Goal: Find specific page/section: Find specific page/section

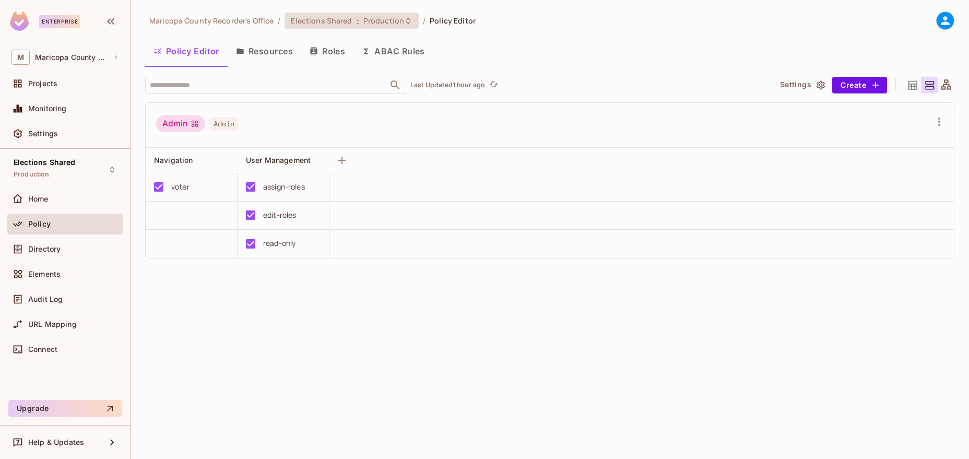
click at [342, 21] on span "Elections Shared" at bounding box center [321, 21] width 61 height 10
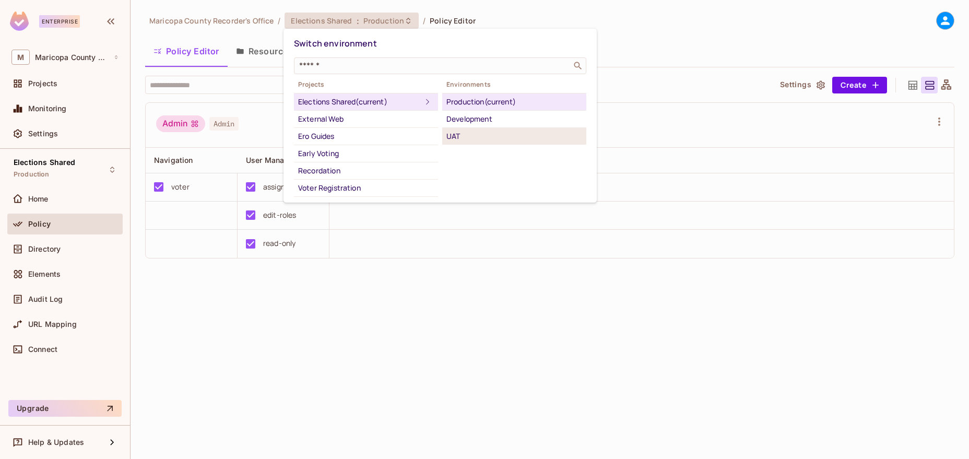
click at [463, 130] on li "UAT" at bounding box center [514, 136] width 144 height 17
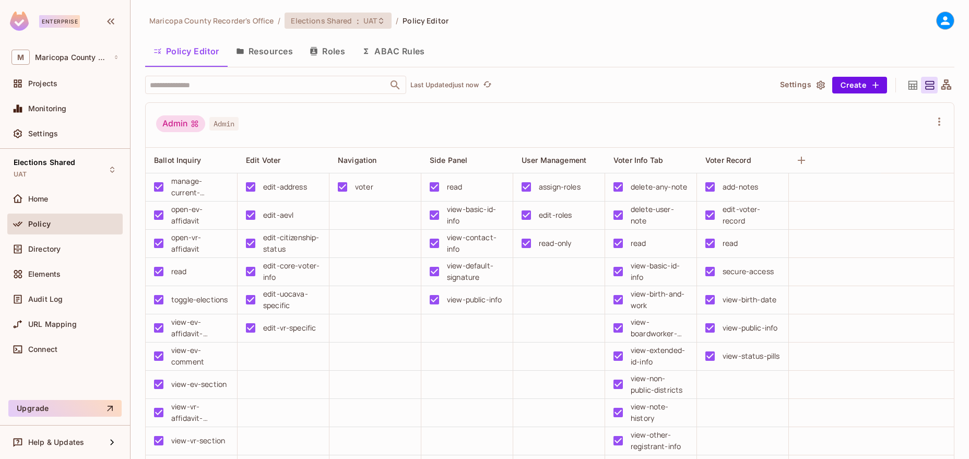
click at [357, 24] on span ":" at bounding box center [358, 21] width 4 height 8
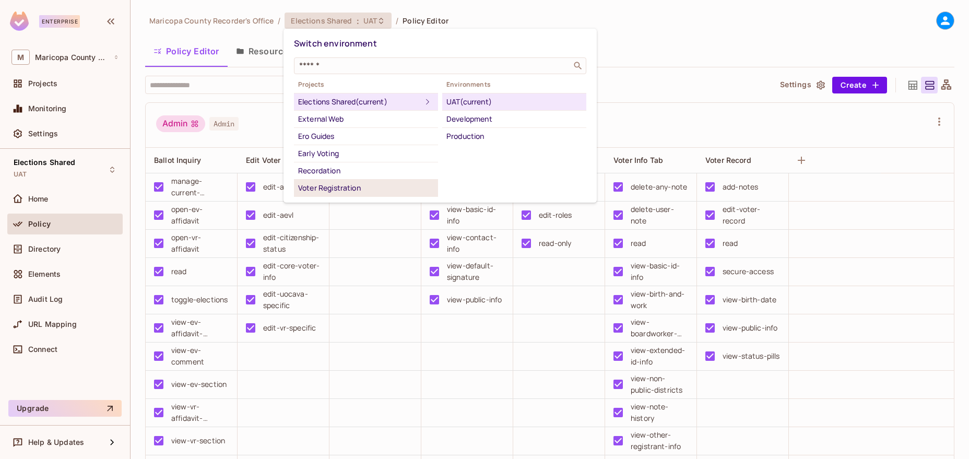
click at [349, 182] on div "Voter Registration" at bounding box center [366, 188] width 136 height 13
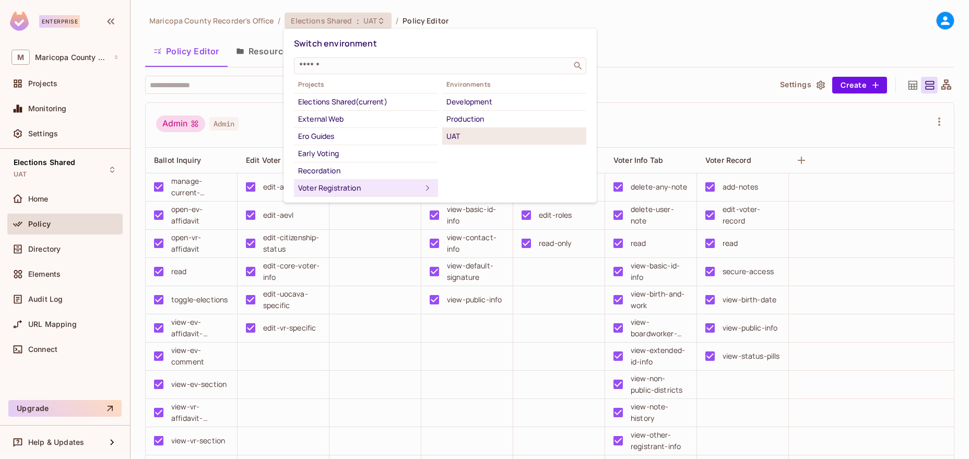
click at [479, 132] on div "UAT" at bounding box center [515, 136] width 136 height 13
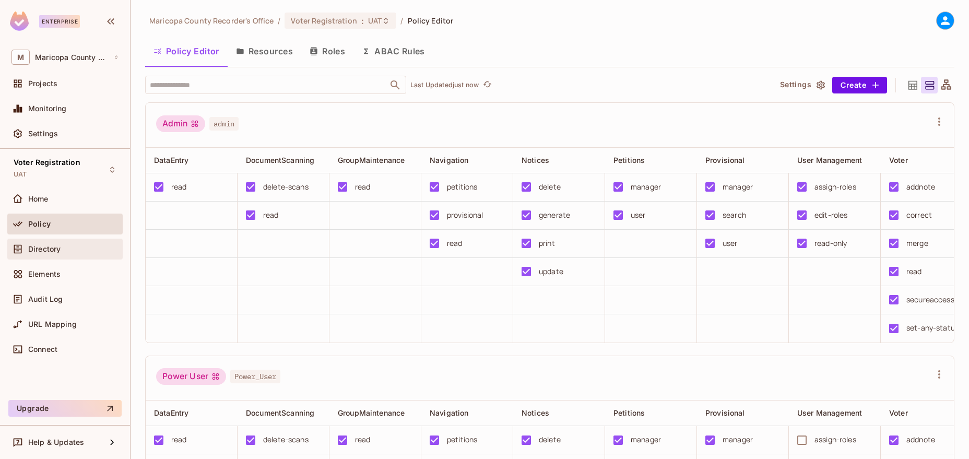
click at [56, 253] on span "Directory" at bounding box center [44, 249] width 32 height 8
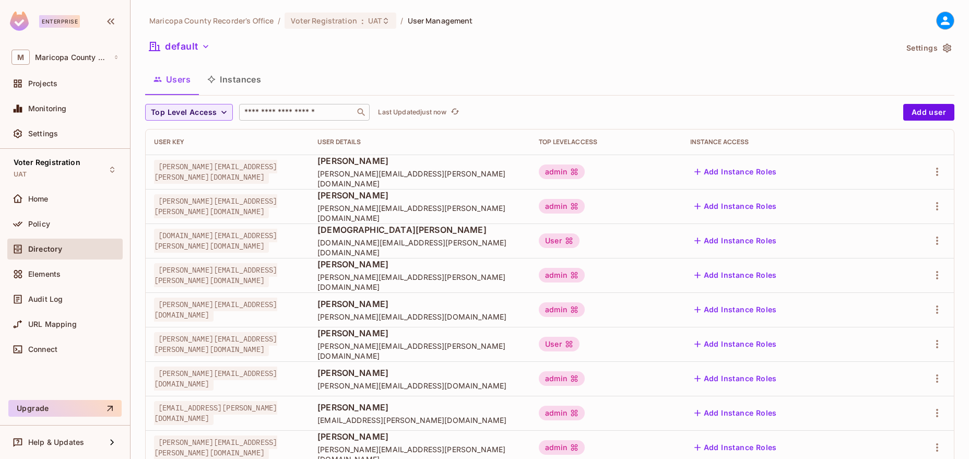
click at [295, 111] on input "text" at bounding box center [297, 112] width 110 height 10
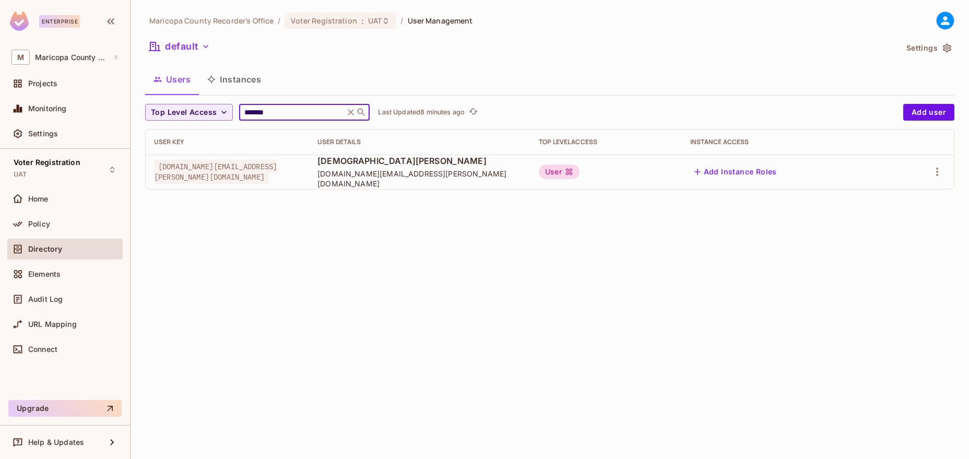
type input "*******"
